Goal: Navigation & Orientation: Find specific page/section

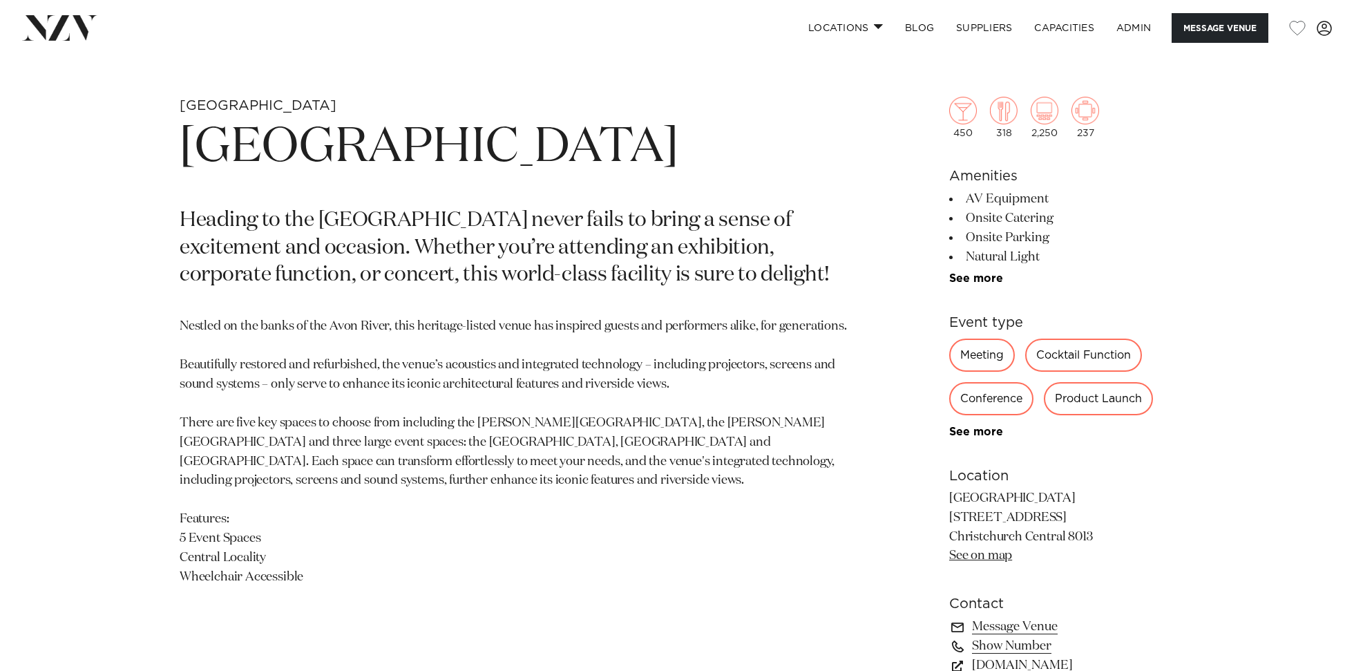
scroll to position [771, 0]
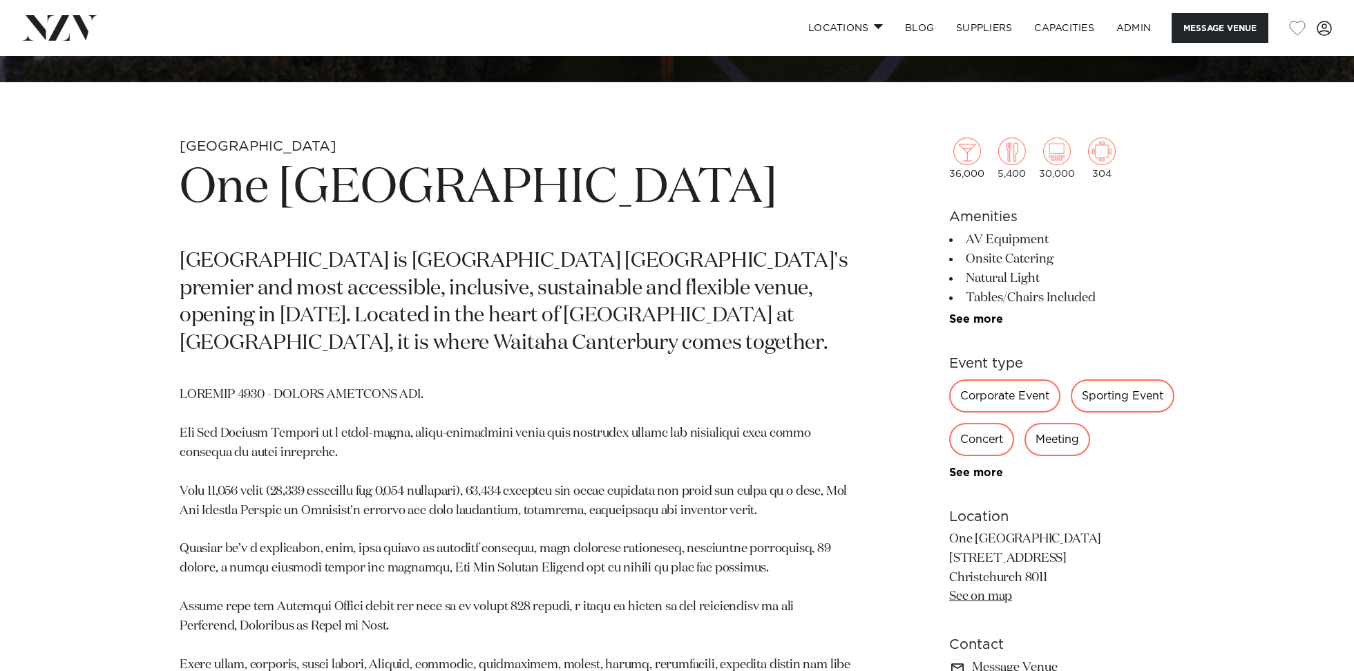
scroll to position [669, 0]
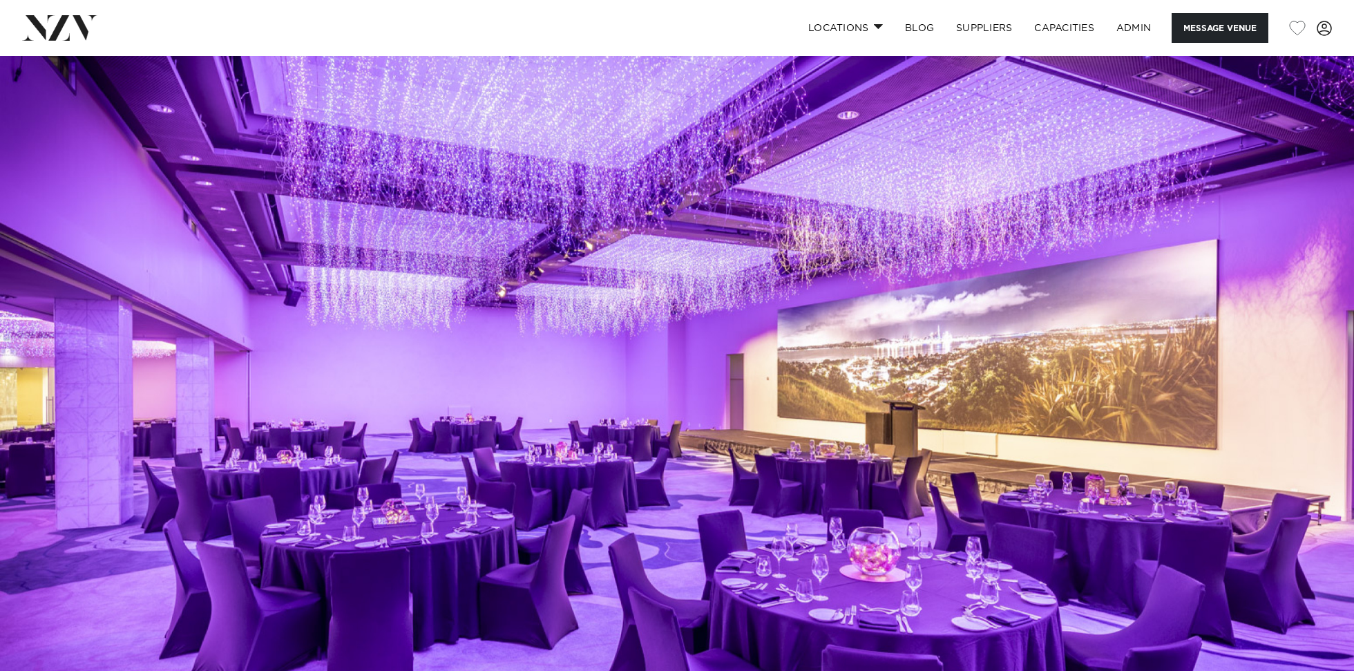
scroll to position [510, 0]
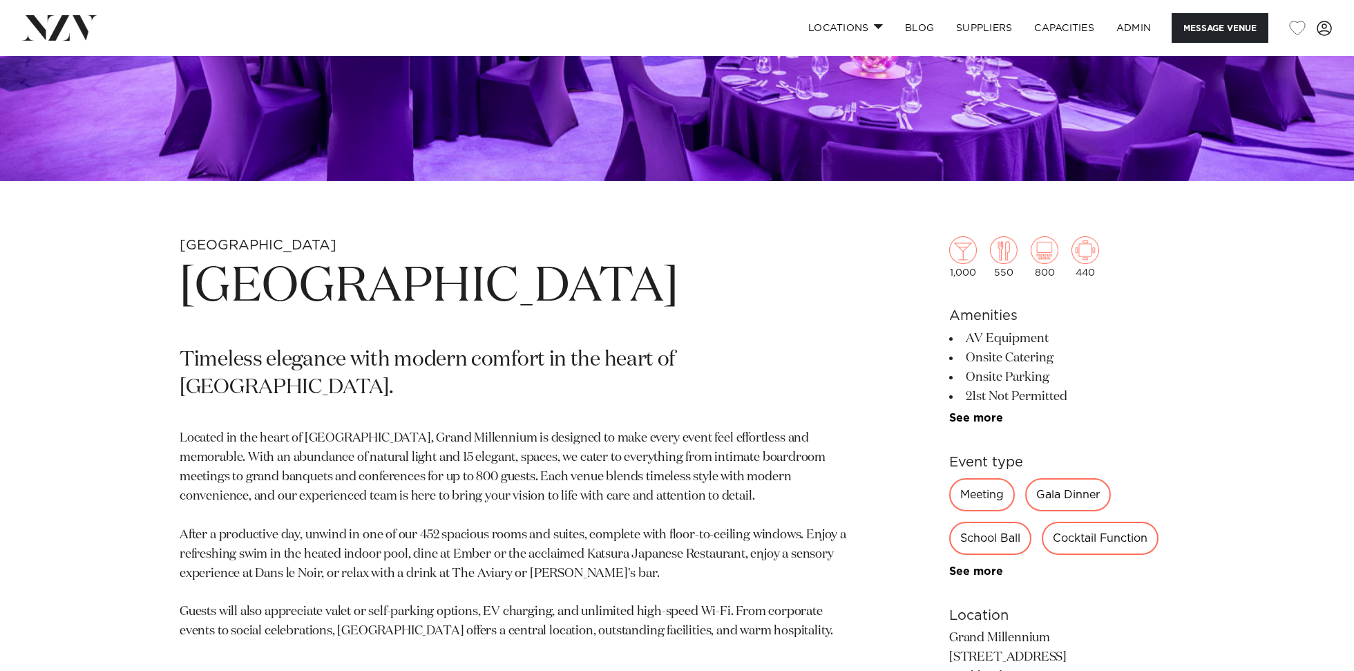
click at [534, 289] on h1 "Grand Millennium Auckland" at bounding box center [515, 288] width 671 height 64
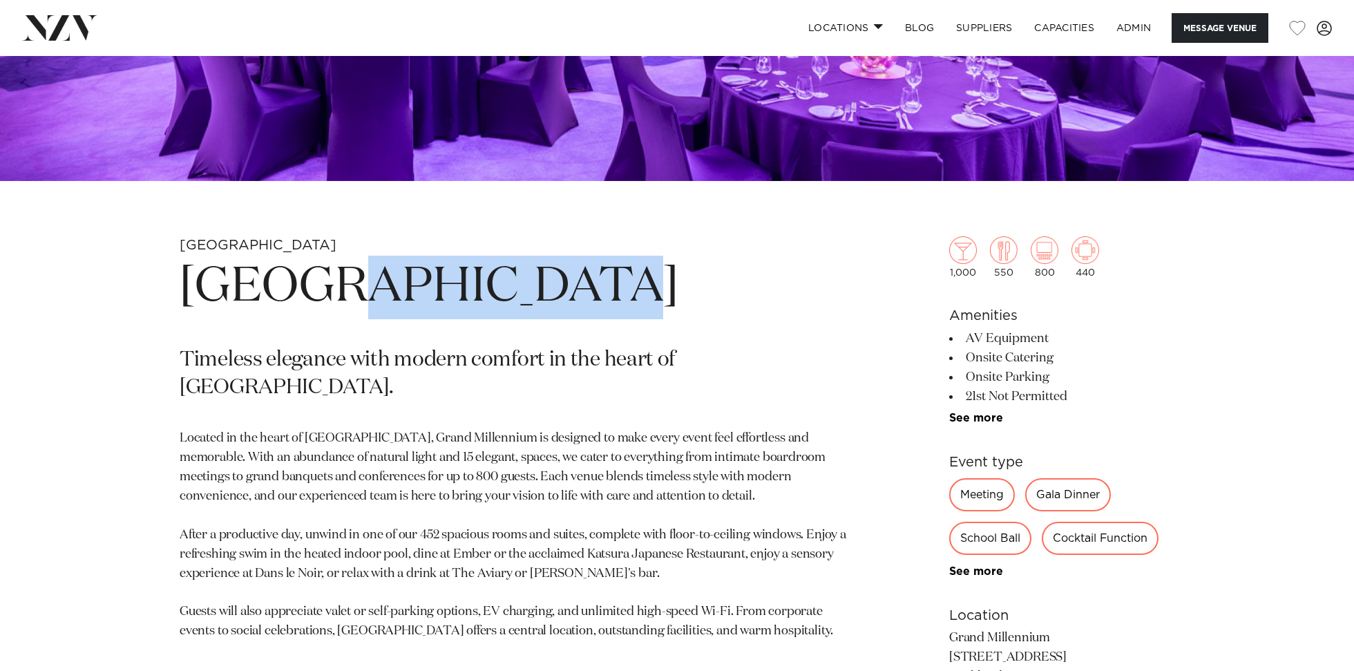
click at [533, 289] on h1 "Grand Millennium Auckland" at bounding box center [515, 288] width 671 height 64
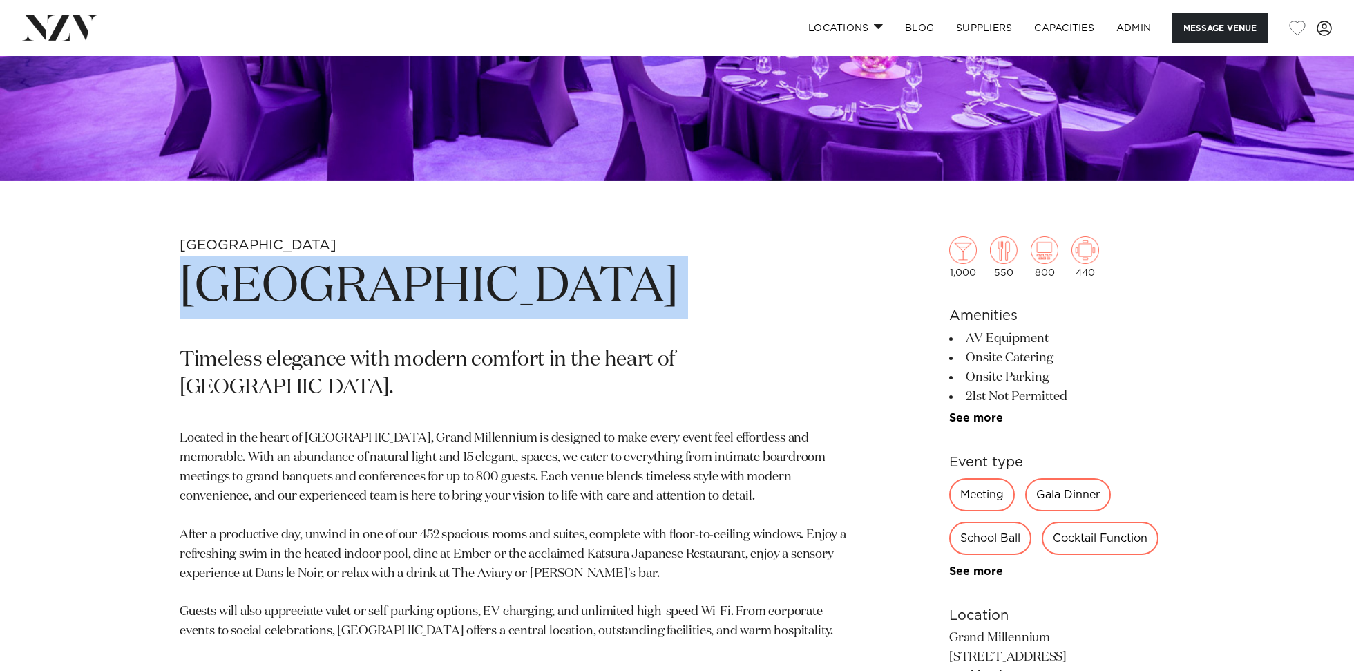
click at [533, 289] on h1 "Grand Millennium Auckland" at bounding box center [515, 288] width 671 height 64
copy section "Grand Millennium Auckland"
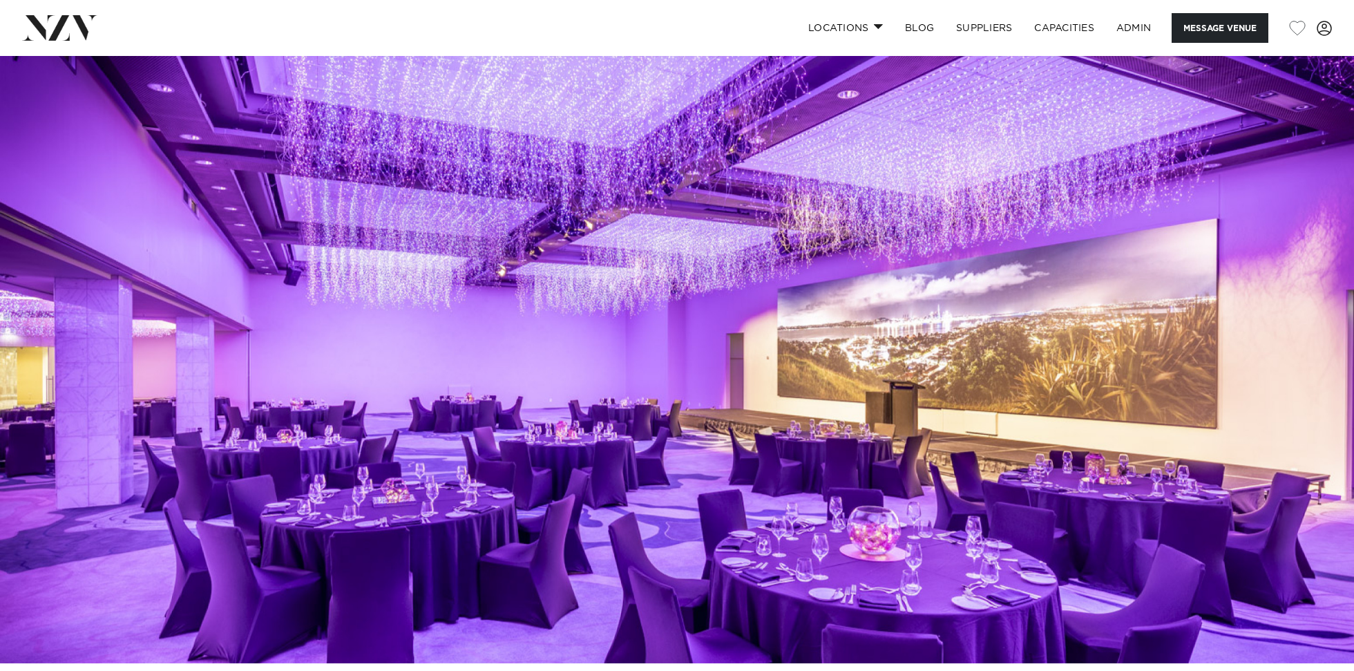
scroll to position [0, 0]
